Goal: Task Accomplishment & Management: Complete application form

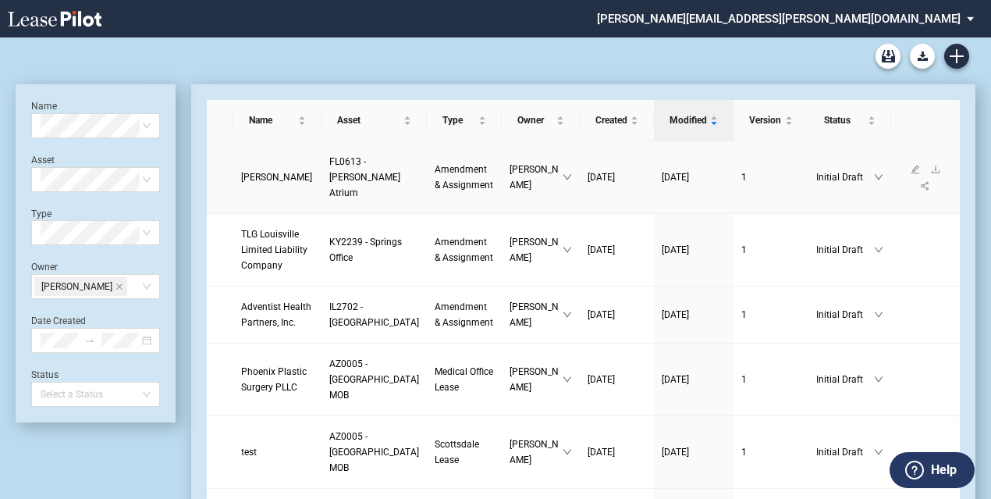
click at [269, 169] on link "Mauricio T. Hernandez, M.D." at bounding box center [277, 177] width 73 height 16
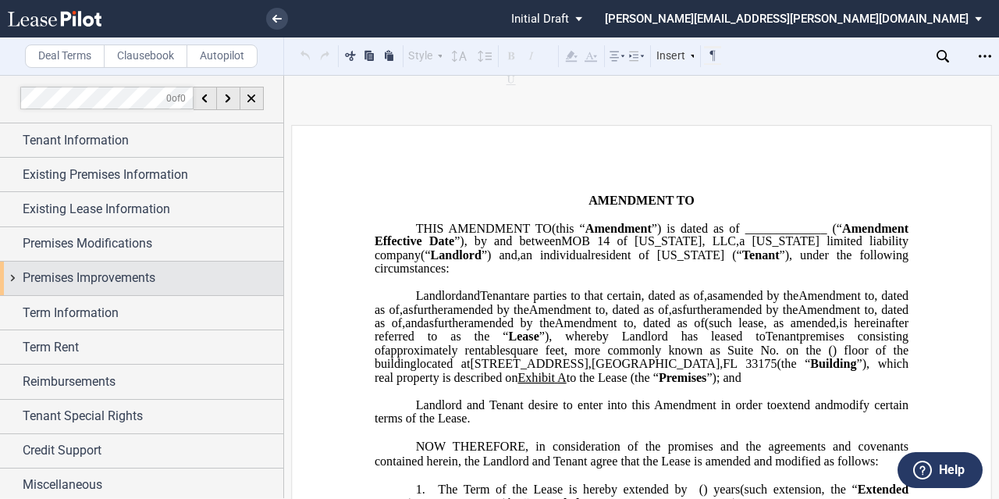
scroll to position [3, 0]
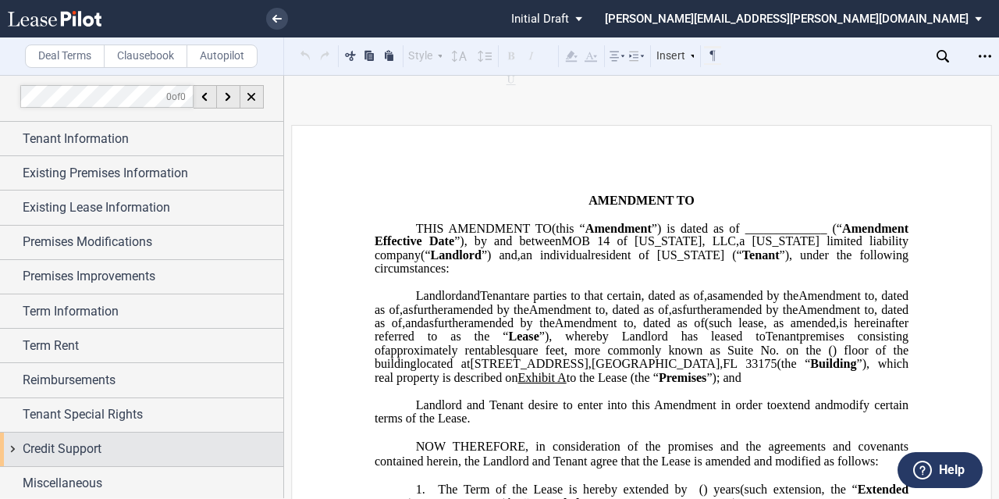
click at [108, 439] on div "Credit Support" at bounding box center [153, 448] width 261 height 19
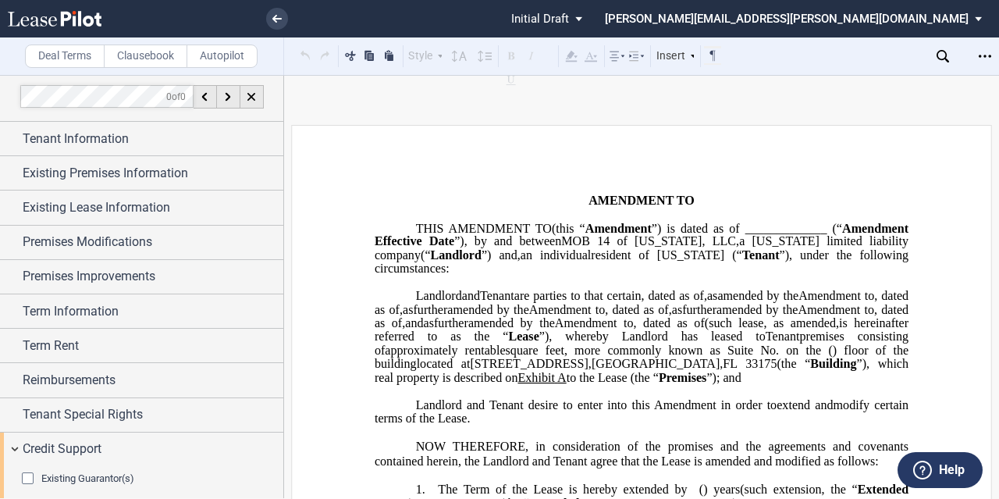
scroll to position [111, 0]
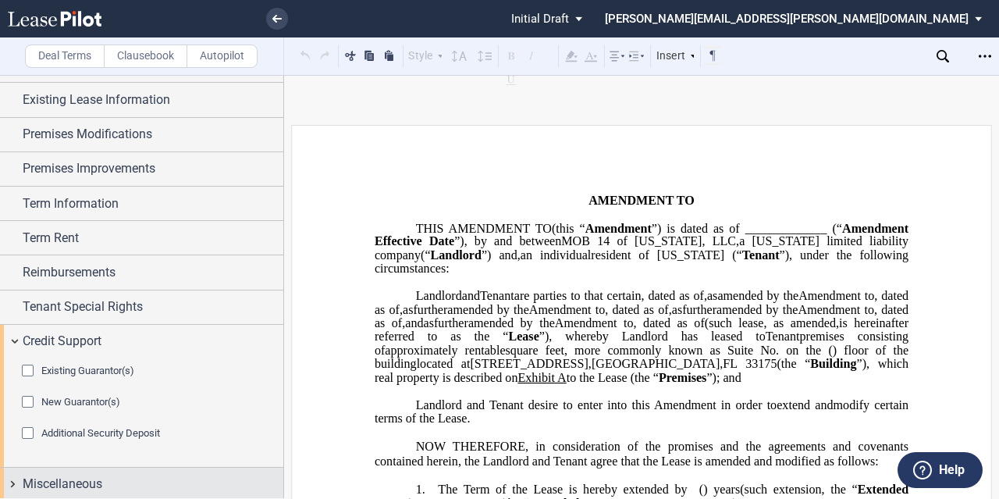
click at [102, 475] on span "Miscellaneous" at bounding box center [63, 484] width 80 height 19
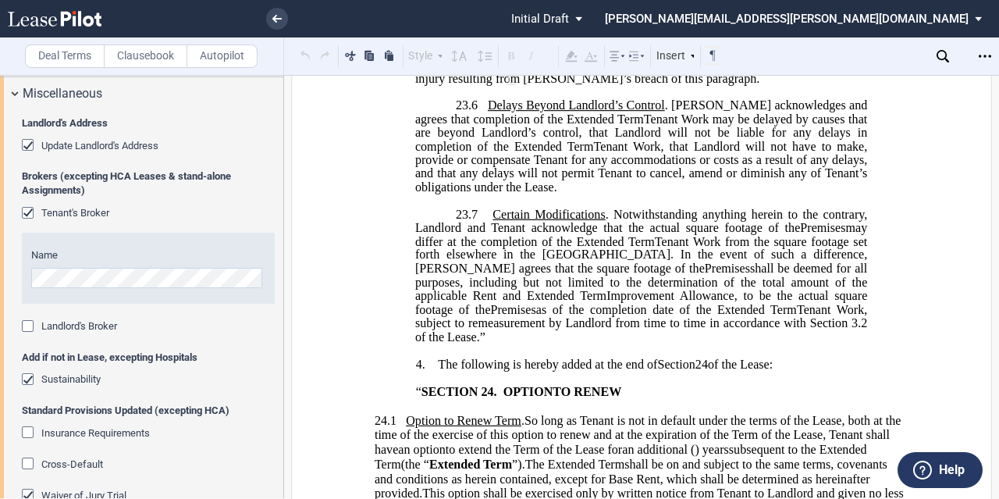
scroll to position [1795, 0]
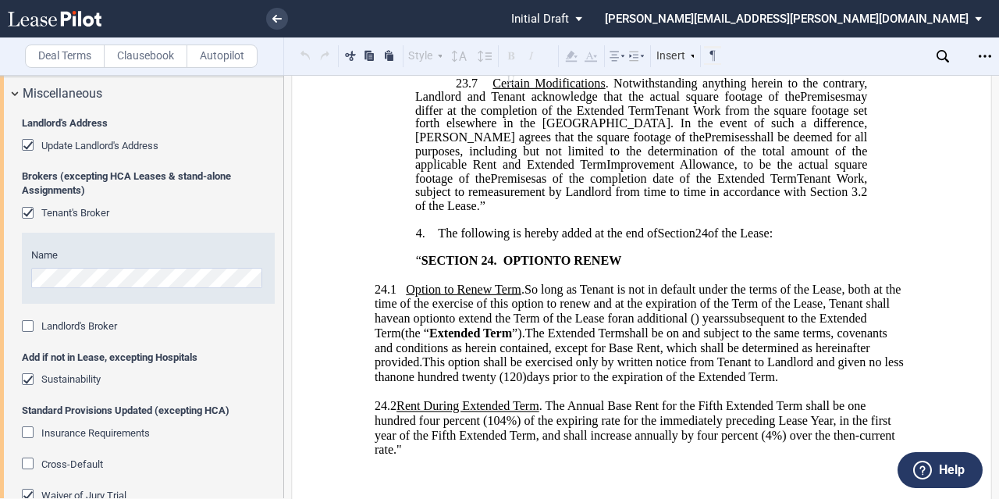
click at [56, 207] on span "Tenant's Broker" at bounding box center [75, 213] width 68 height 12
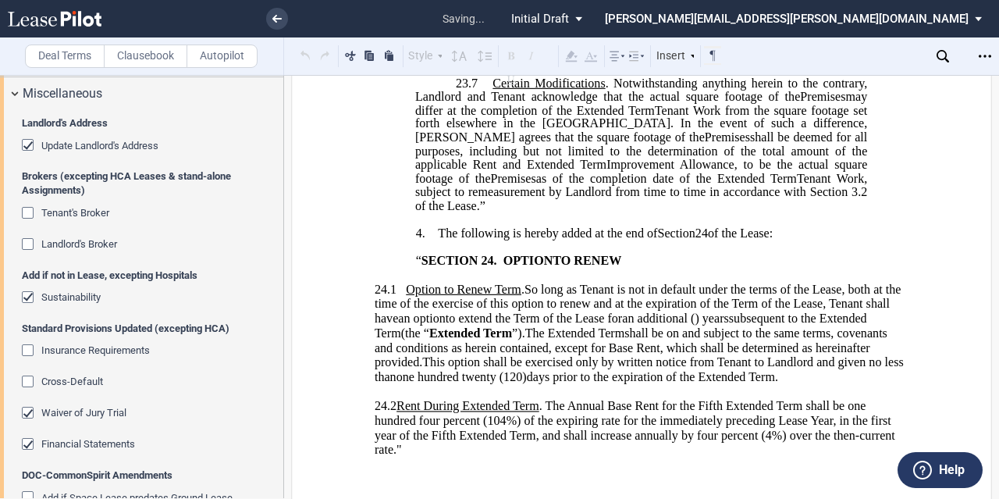
click at [62, 240] on span "Landlord's Broker" at bounding box center [79, 244] width 76 height 12
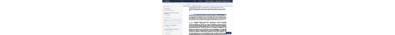
scroll to position [2187, 0]
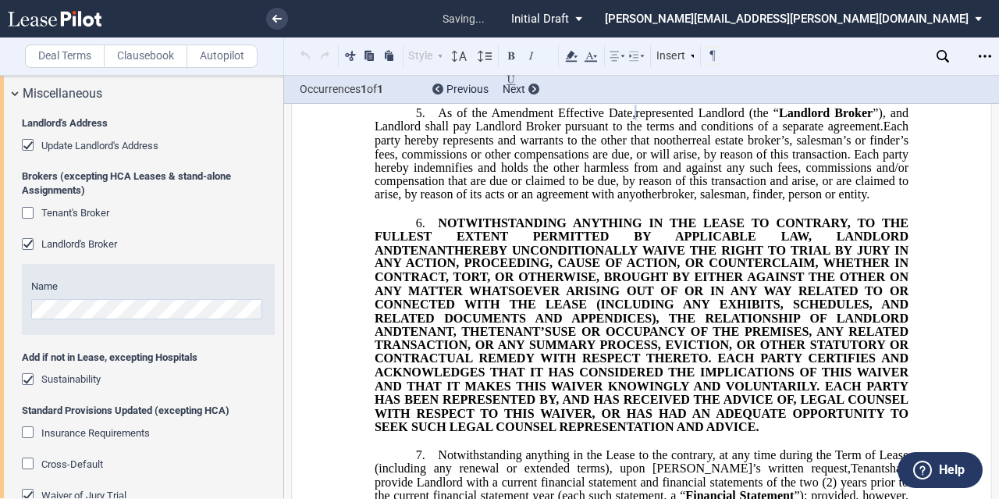
click at [710, 201] on span "real estate broker’s, salesman’s or finder’s fees, commissions or other compens…" at bounding box center [643, 167] width 537 height 68
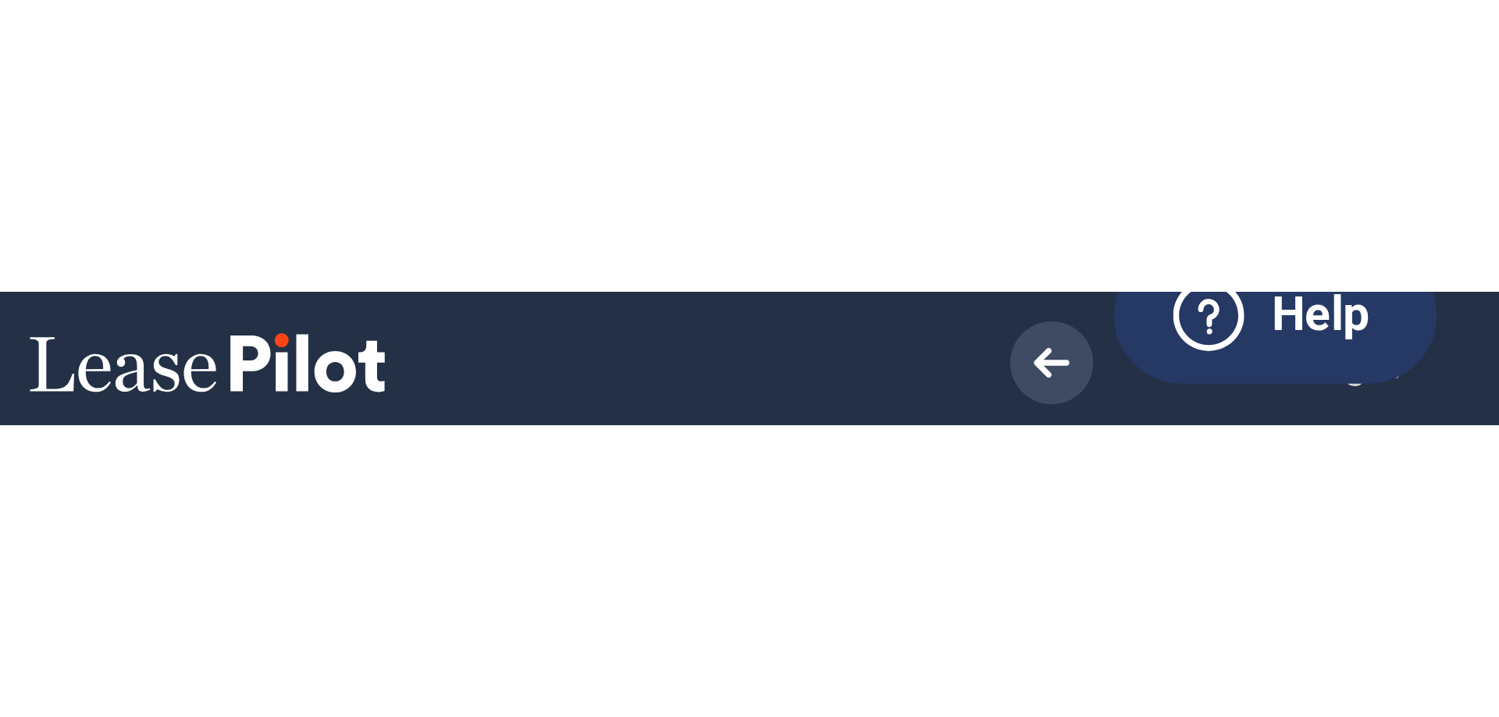
scroll to position [462, 0]
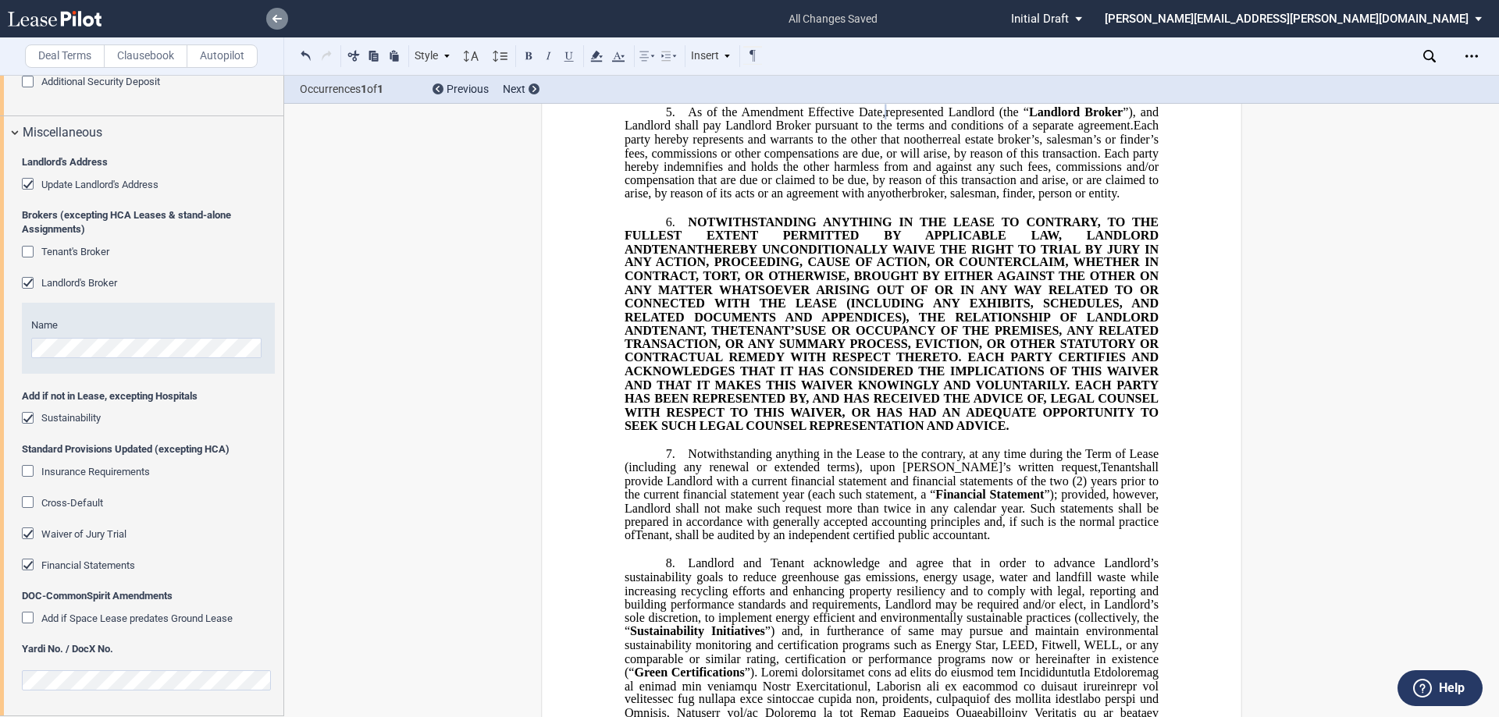
click at [279, 11] on link at bounding box center [277, 19] width 22 height 22
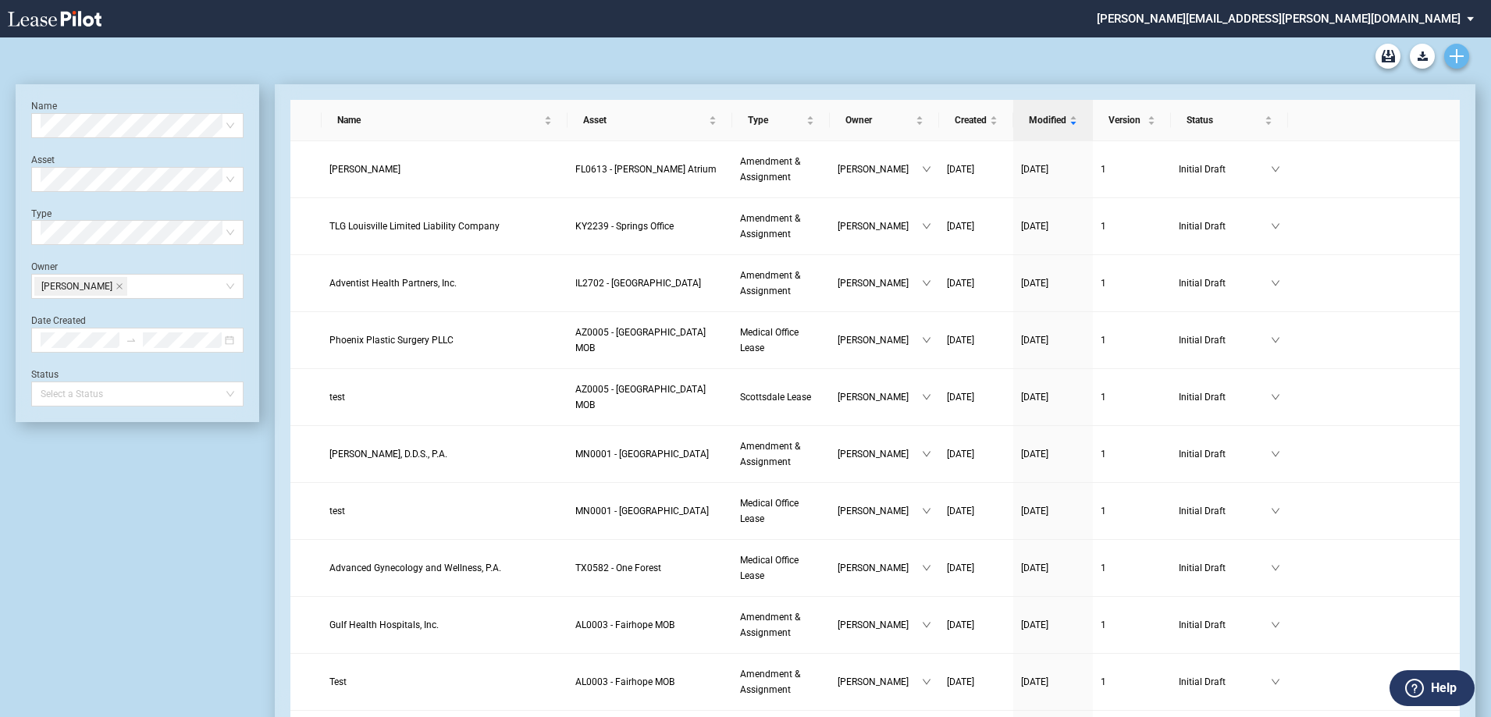
click at [1459, 60] on icon "Create new document" at bounding box center [1456, 56] width 14 height 14
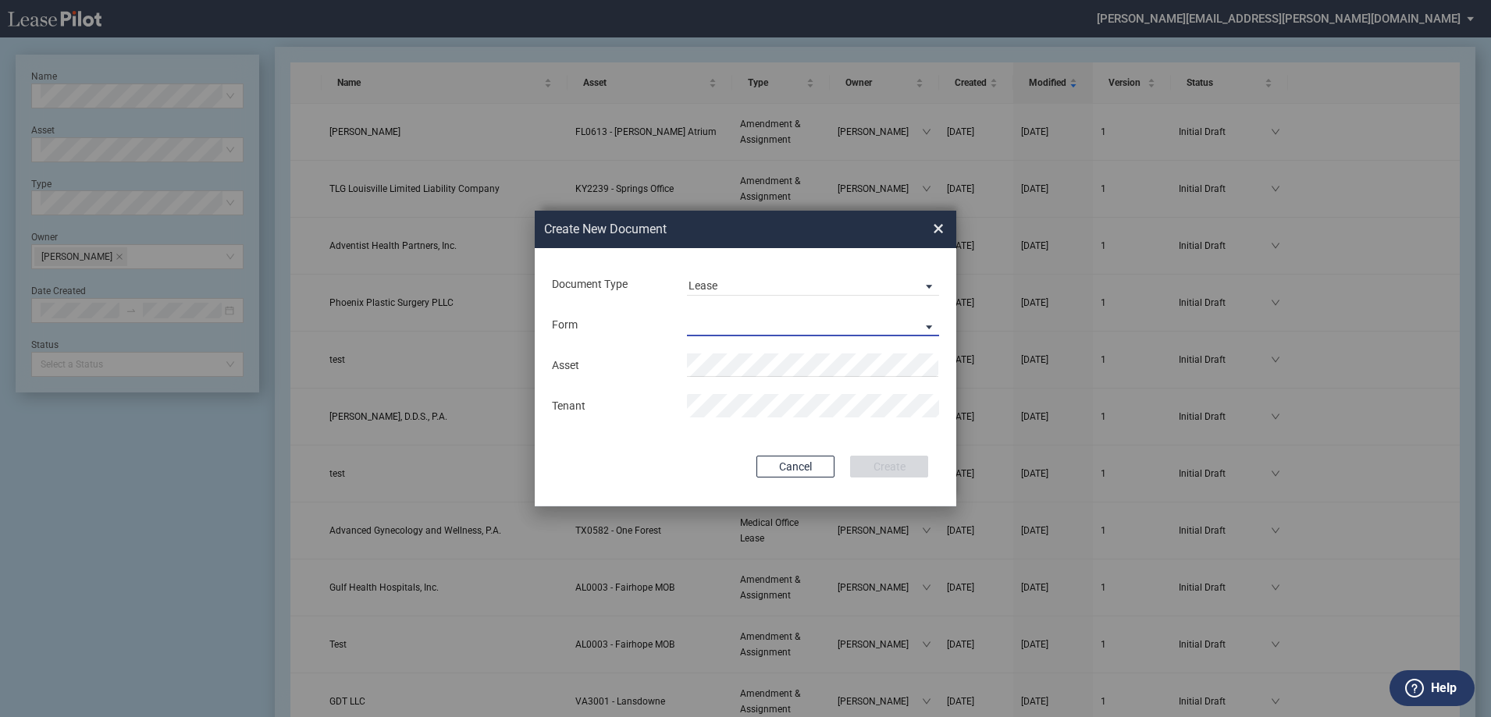
click at [757, 328] on md-select "Medical Office Lease Scottsdale Lease Louisville Lease 1370 Medical Place Lease…" at bounding box center [813, 324] width 252 height 23
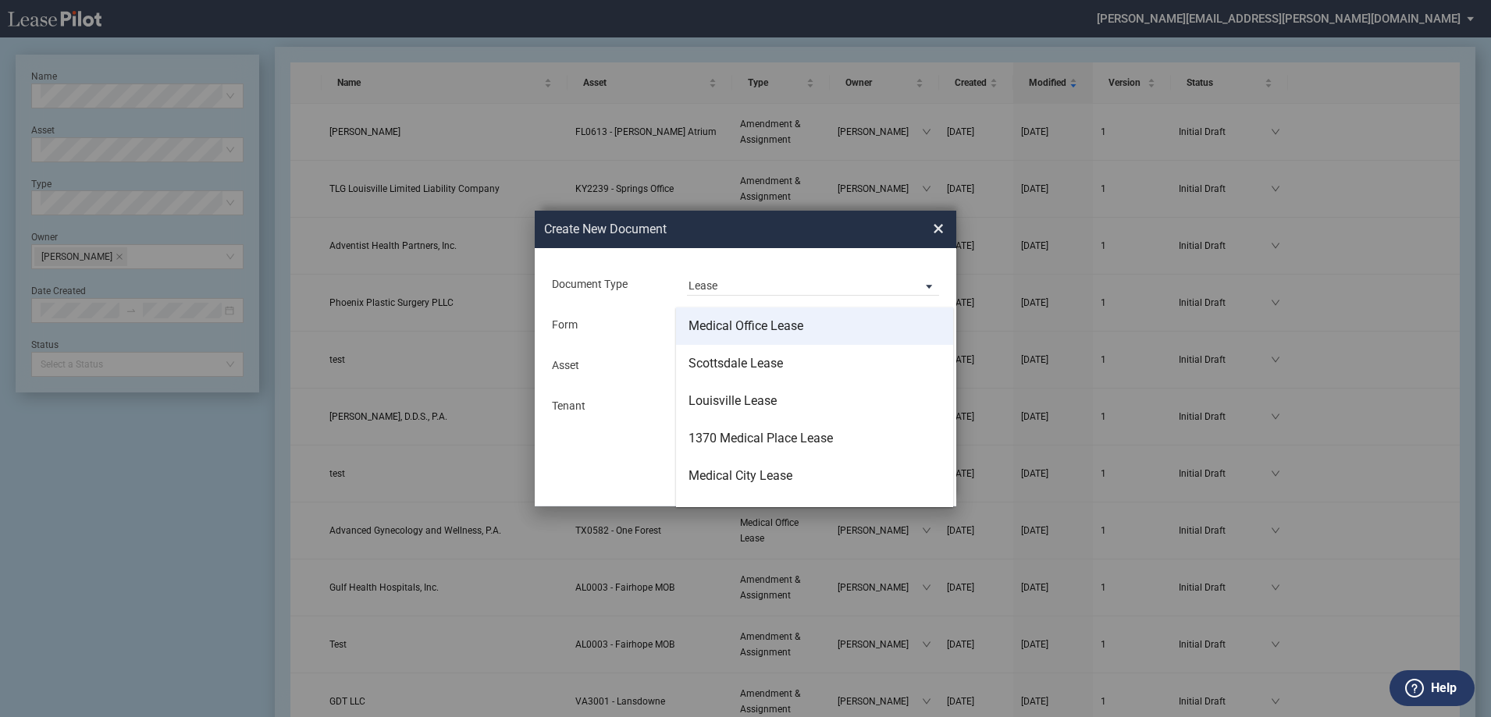
click at [712, 340] on md-option "Medical Office Lease" at bounding box center [814, 326] width 277 height 37
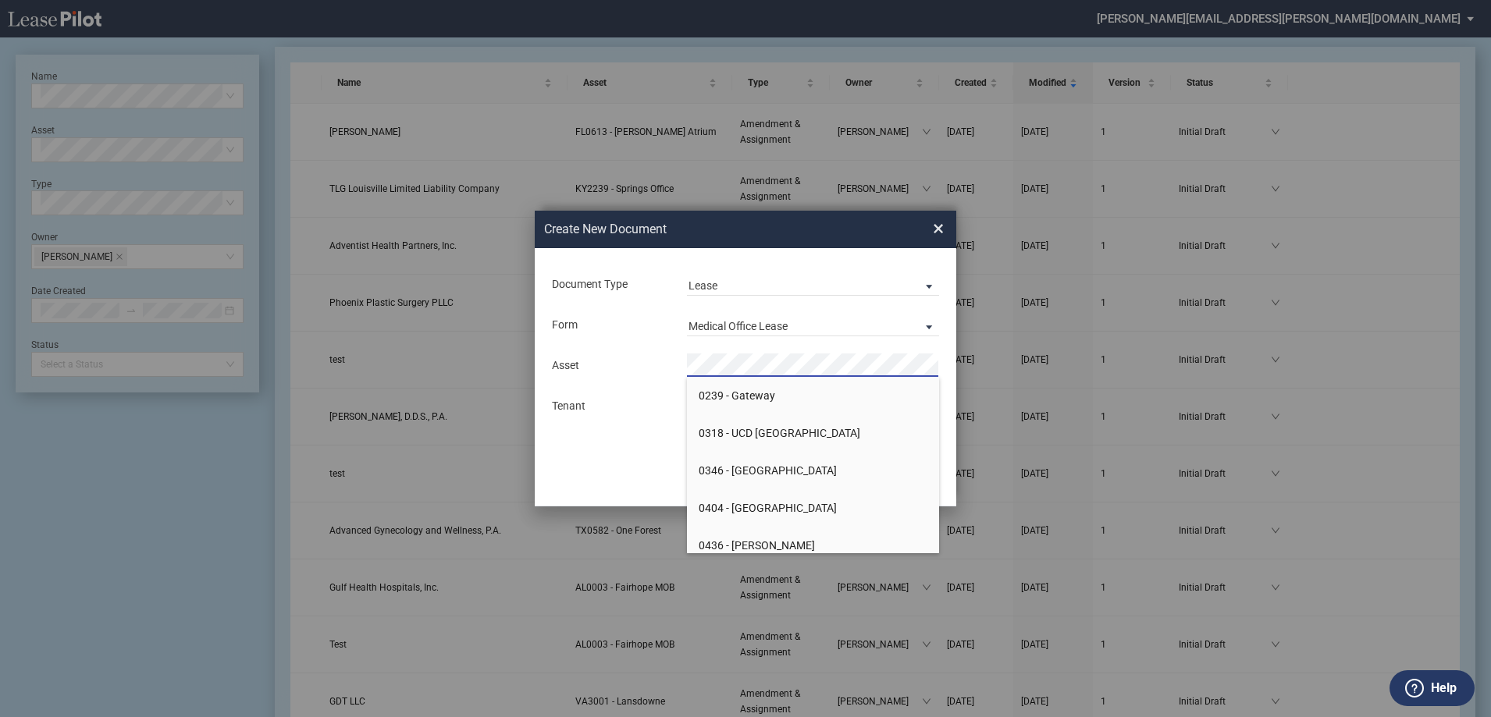
drag, startPoint x: 662, startPoint y: 400, endPoint x: 685, endPoint y: 400, distance: 23.4
click at [663, 400] on div "Tenant" at bounding box center [609, 407] width 135 height 16
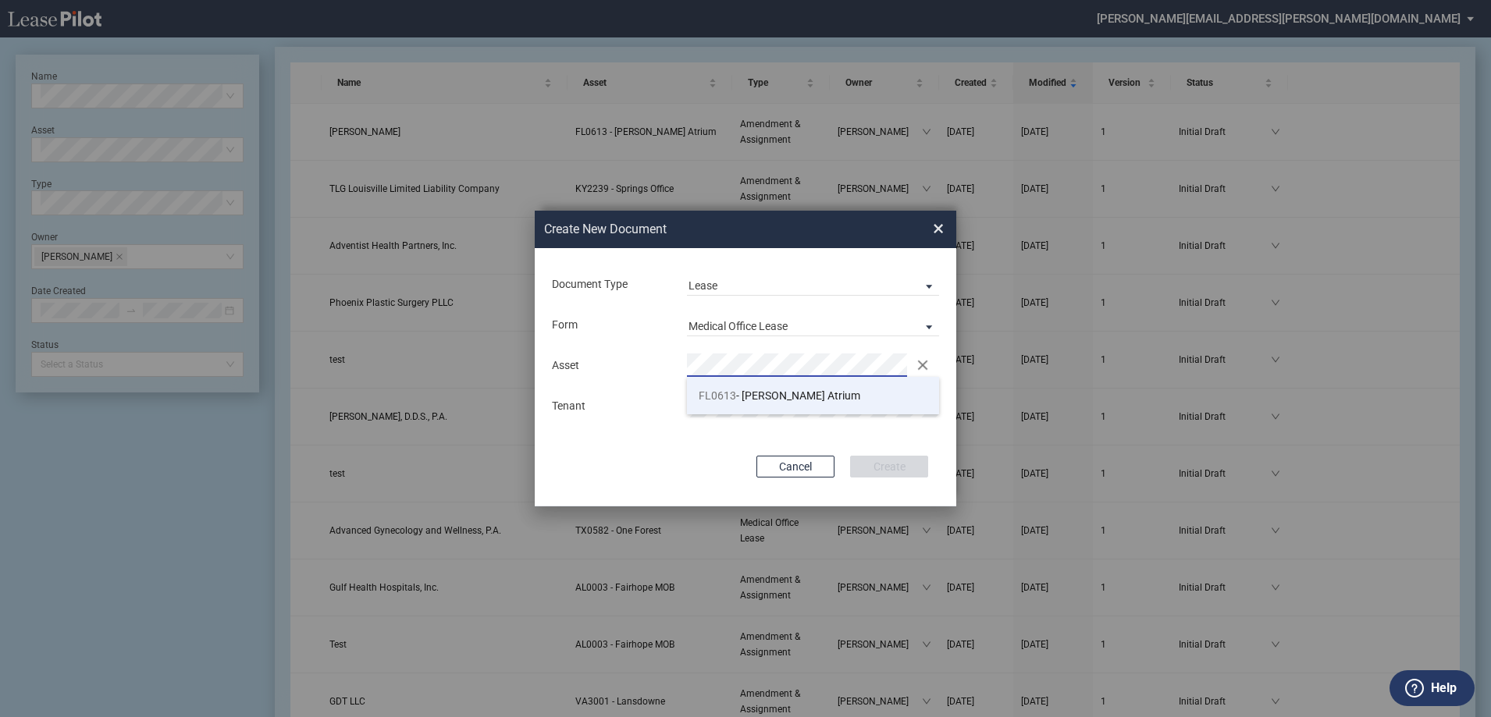
click at [753, 390] on span "FL0613 - Kendall Atrium" at bounding box center [780, 395] width 162 height 12
click at [897, 468] on button "Create" at bounding box center [889, 467] width 78 height 22
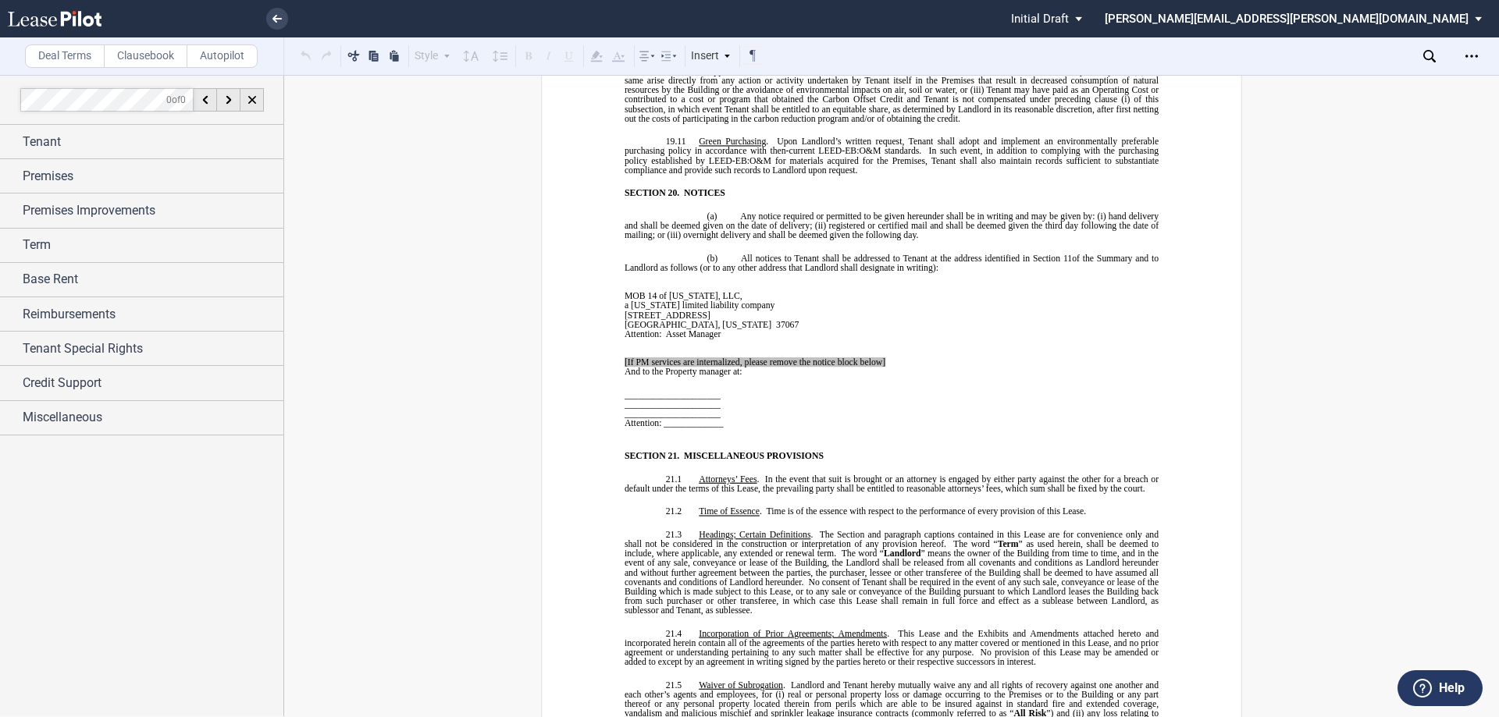
scroll to position [10615, 0]
